Goal: Information Seeking & Learning: Learn about a topic

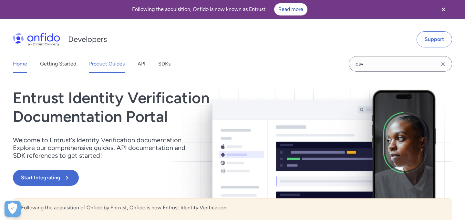
click at [118, 61] on link "Product Guides" at bounding box center [107, 64] width 36 height 18
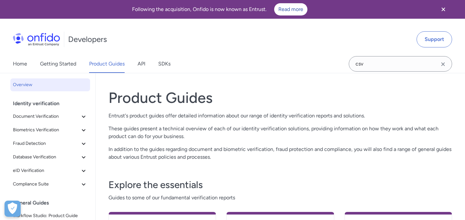
click at [147, 59] on div "Home Getting Started Product Guides API SDKs" at bounding box center [98, 64] width 196 height 18
click at [65, 61] on link "Getting Started" at bounding box center [58, 64] width 36 height 18
click at [67, 68] on link "Getting Started" at bounding box center [58, 64] width 36 height 18
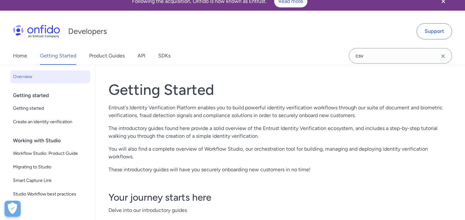
click at [46, 139] on div "Working with Studio" at bounding box center [53, 140] width 80 height 13
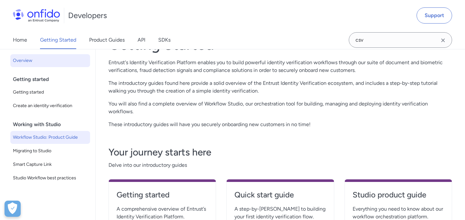
click at [54, 140] on span "Workflow Studio: Product Guide" at bounding box center [50, 138] width 75 height 8
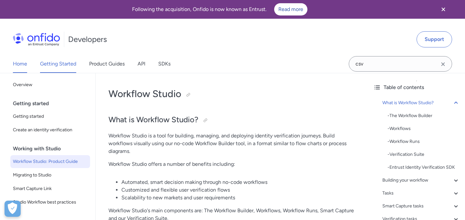
click at [23, 64] on link "Home" at bounding box center [20, 64] width 14 height 18
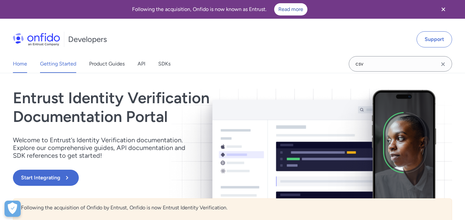
click at [68, 63] on link "Getting Started" at bounding box center [58, 64] width 36 height 18
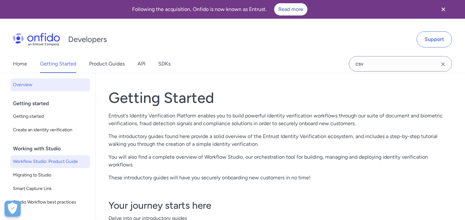
click at [64, 164] on span "Workflow Studio: Product Guide" at bounding box center [50, 162] width 75 height 8
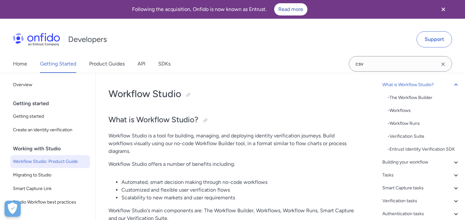
click at [443, 11] on icon "Close banner" at bounding box center [443, 9] width 8 height 8
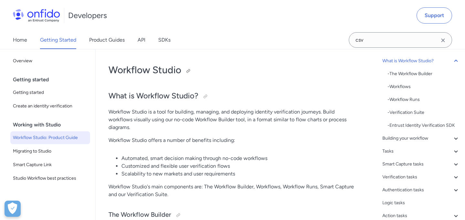
click at [345, 74] on h1 "Workflow Studio" at bounding box center [231, 70] width 247 height 13
